Goal: Register for event/course

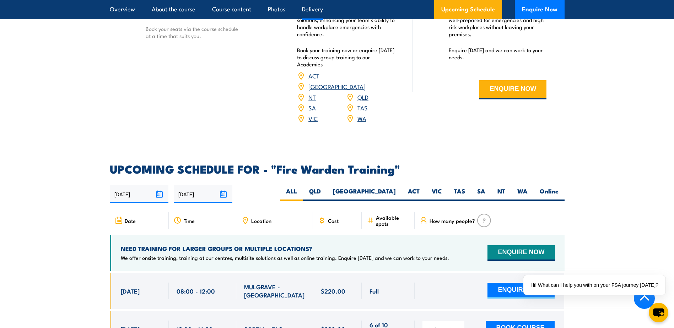
scroll to position [1173, 0]
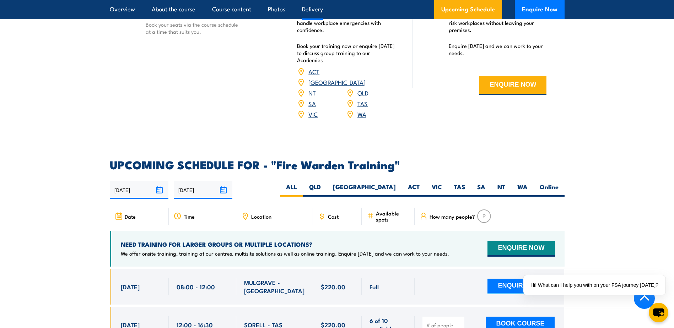
click at [551, 183] on label "Online" at bounding box center [549, 190] width 31 height 14
click at [559, 183] on input "Online" at bounding box center [561, 185] width 5 height 5
radio input "true"
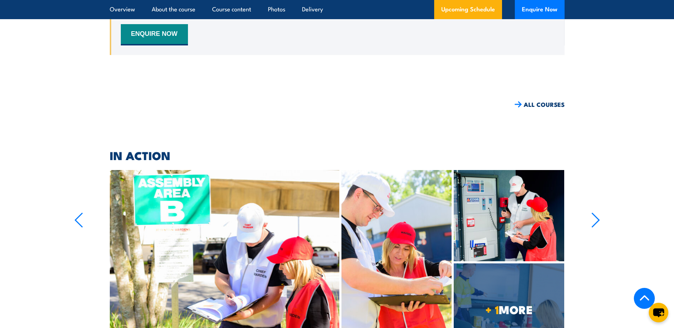
scroll to position [1454, 0]
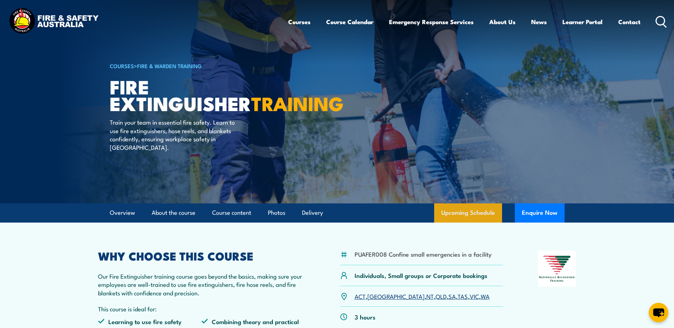
click at [462, 213] on link "Upcoming Schedule" at bounding box center [468, 213] width 68 height 19
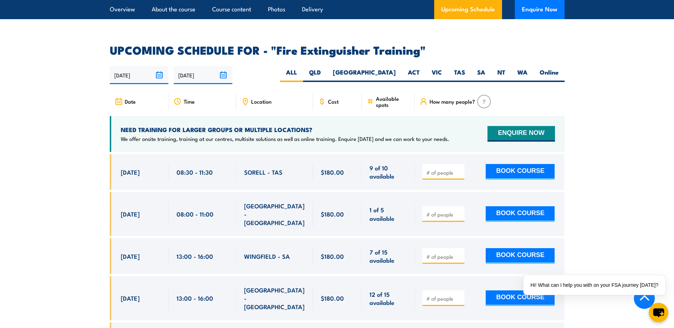
scroll to position [1157, 0]
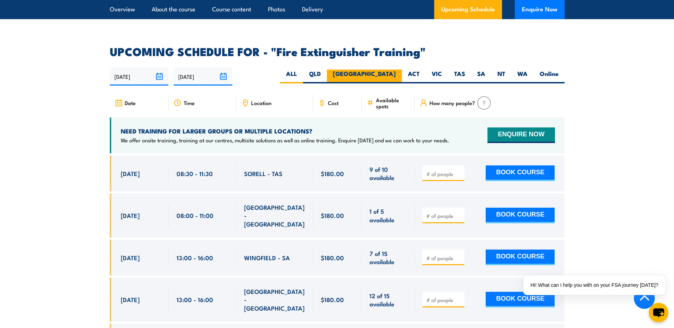
click at [388, 70] on label "[GEOGRAPHIC_DATA]" at bounding box center [364, 77] width 75 height 14
click at [396, 70] on input "[GEOGRAPHIC_DATA]" at bounding box center [398, 72] width 5 height 5
radio input "true"
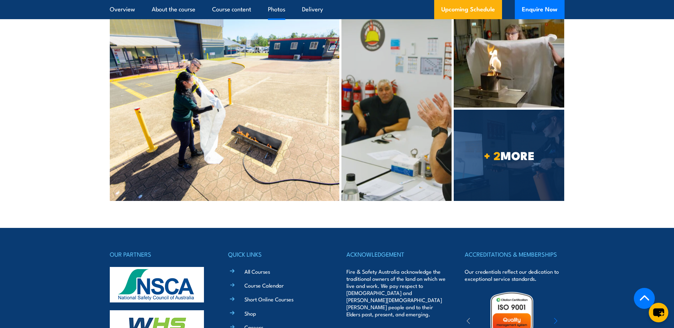
scroll to position [1868, 0]
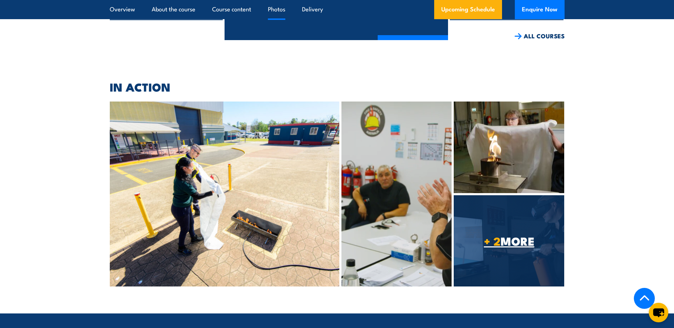
click at [532, 236] on span "+ 2 MORE" at bounding box center [509, 241] width 111 height 10
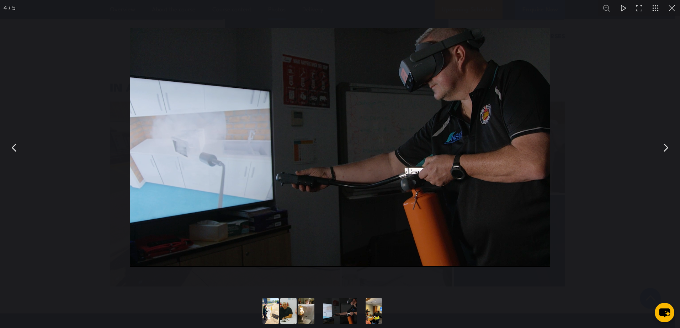
click at [667, 145] on button "You can close this modal content with the ESC key" at bounding box center [665, 148] width 18 height 18
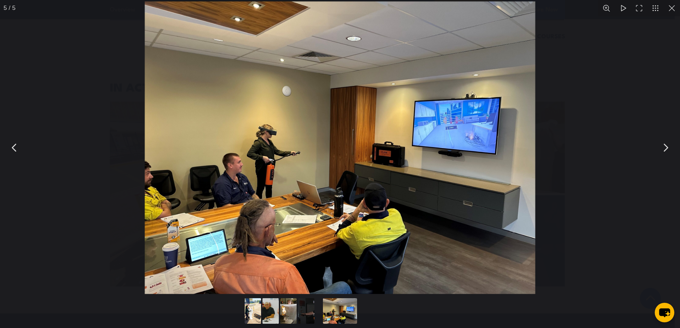
click at [662, 146] on button "You can close this modal content with the ESC key" at bounding box center [665, 148] width 18 height 18
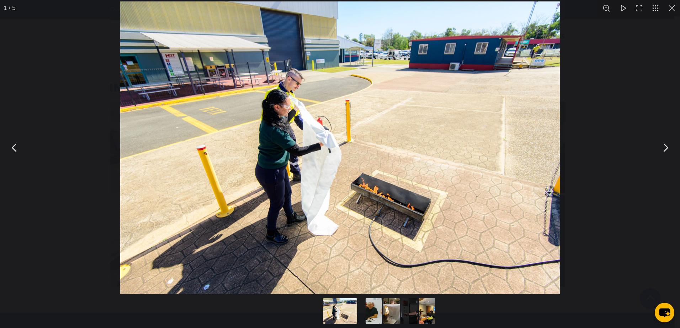
click at [674, 139] on button "You can close this modal content with the ESC key" at bounding box center [665, 148] width 18 height 18
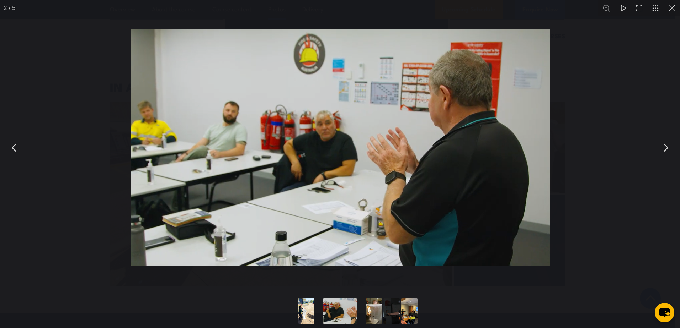
drag, startPoint x: 674, startPoint y: 128, endPoint x: 674, endPoint y: 136, distance: 7.5
click at [674, 139] on button "You can close this modal content with the ESC key" at bounding box center [665, 148] width 18 height 18
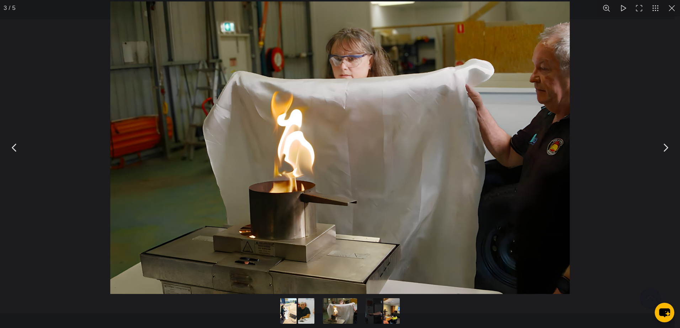
click at [673, 139] on button "You can close this modal content with the ESC key" at bounding box center [665, 148] width 18 height 18
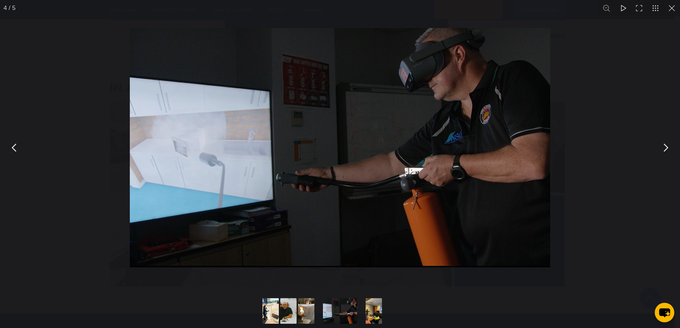
click at [673, 139] on button "You can close this modal content with the ESC key" at bounding box center [665, 148] width 18 height 18
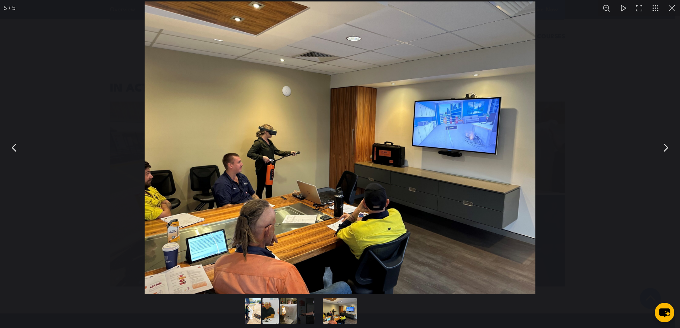
click at [21, 151] on button "You can close this modal content with the ESC key" at bounding box center [15, 148] width 18 height 18
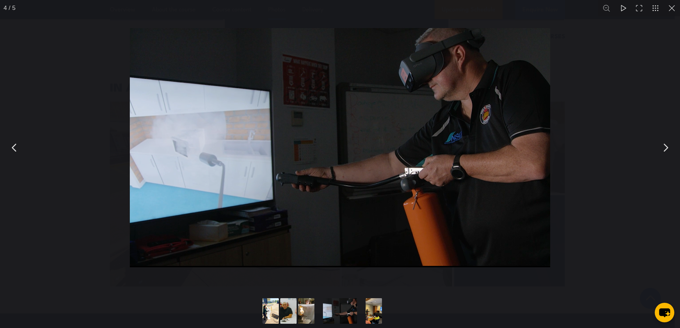
click at [671, 7] on button "You can close this modal content with the ESC key" at bounding box center [671, 8] width 16 height 16
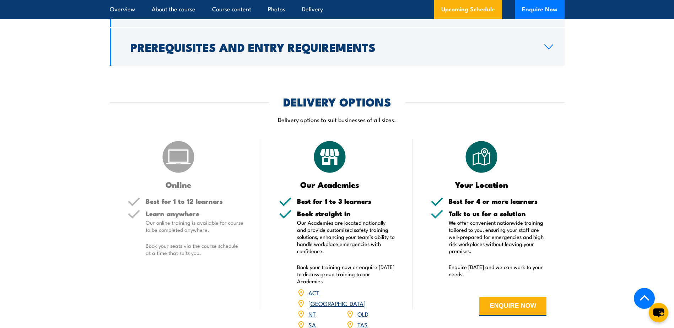
scroll to position [816, 0]
